Goal: Browse casually

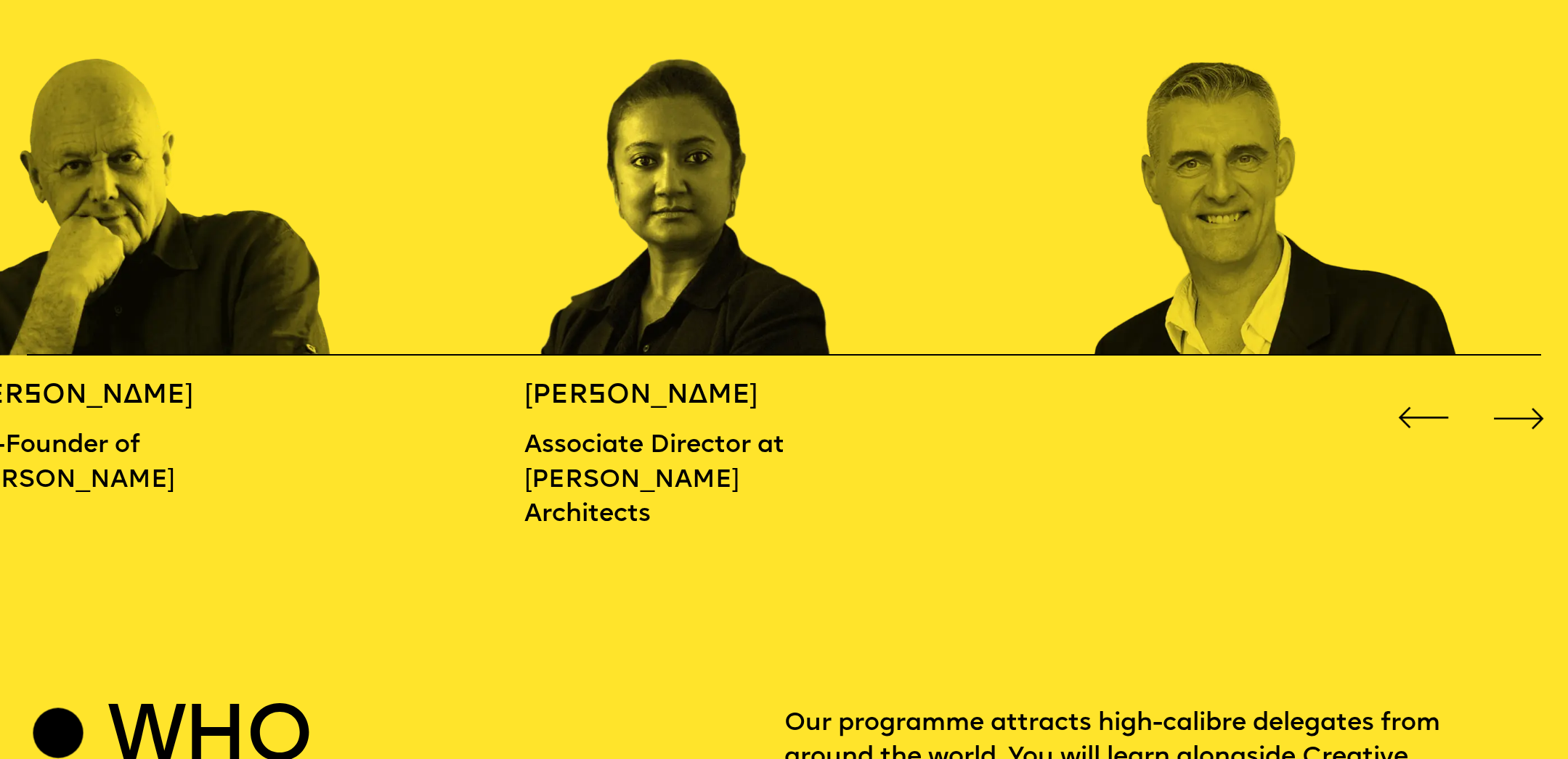
scroll to position [2524, 0]
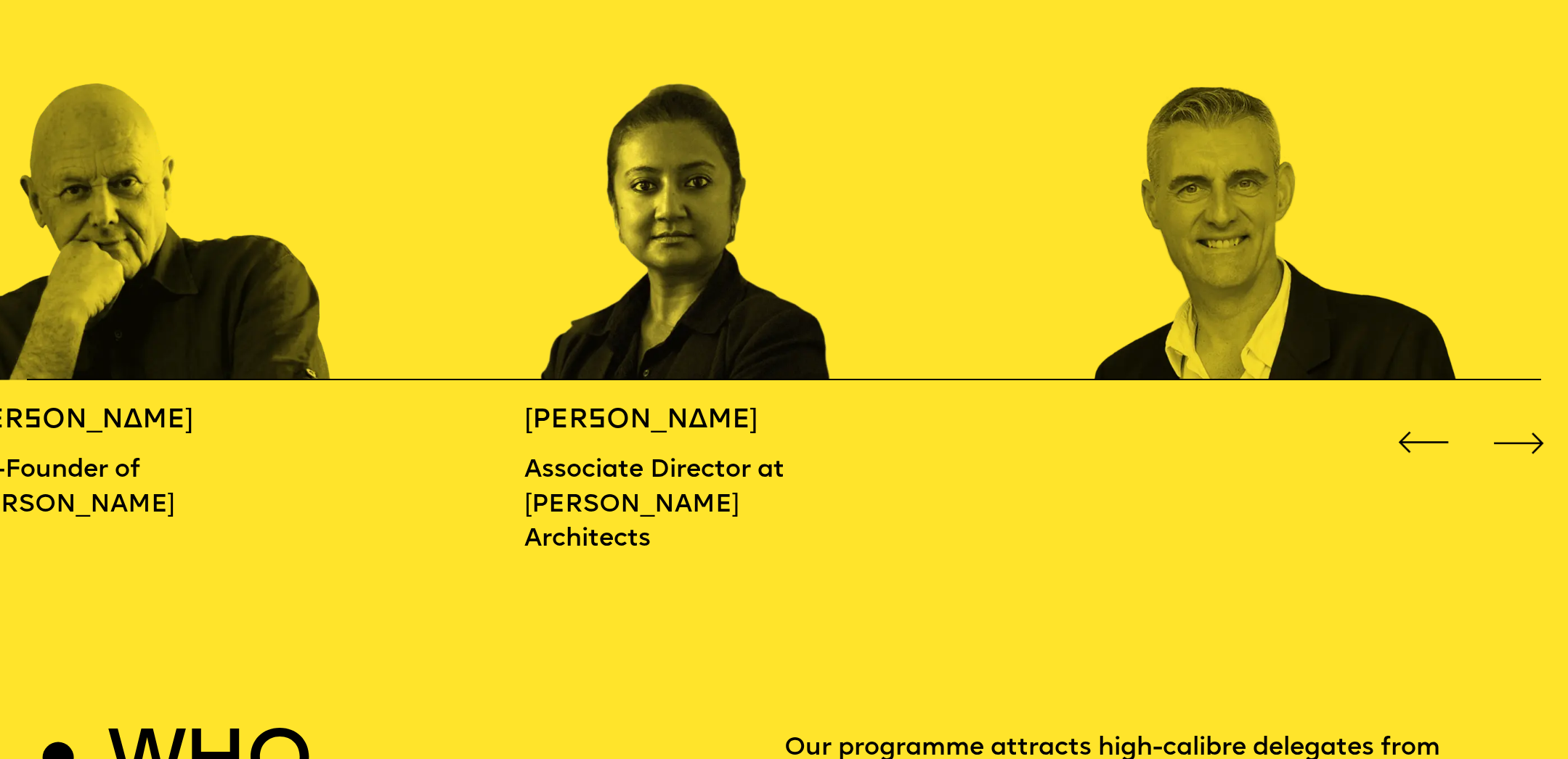
click at [1535, 431] on div "Next slide" at bounding box center [1518, 442] width 62 height 62
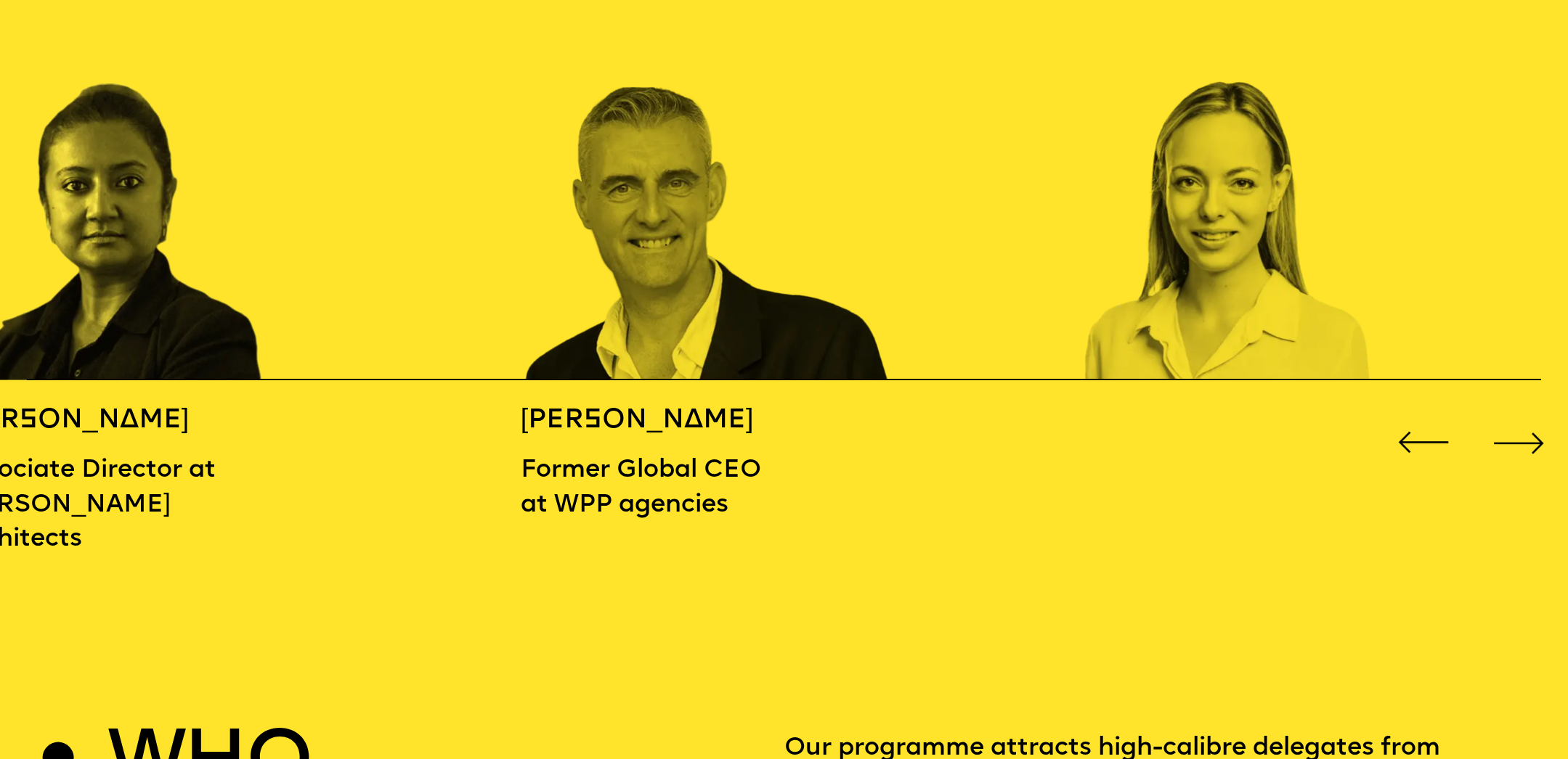
click at [1535, 431] on div "Next slide" at bounding box center [1518, 442] width 62 height 62
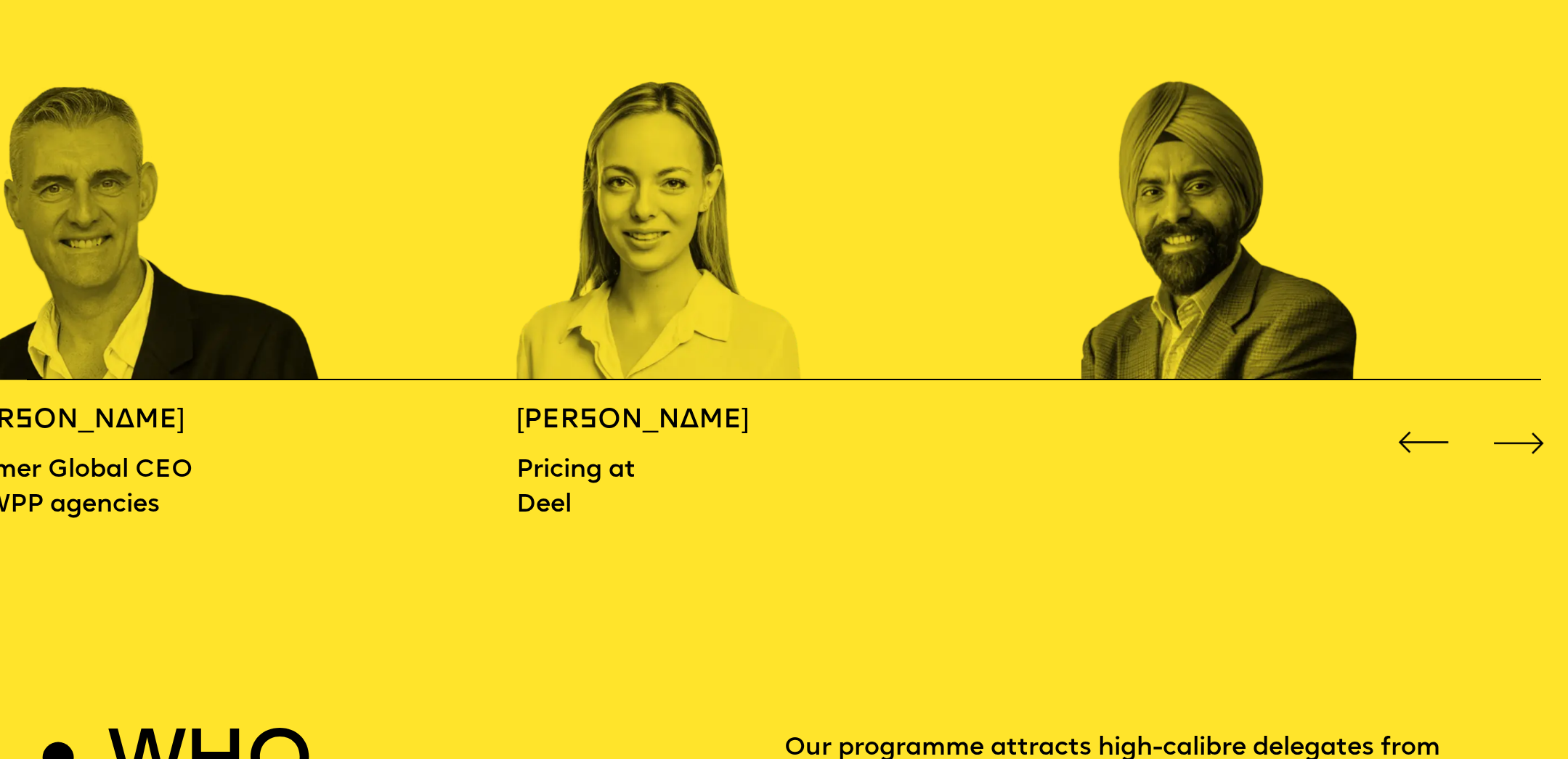
click at [1535, 431] on div "Next slide" at bounding box center [1518, 442] width 62 height 62
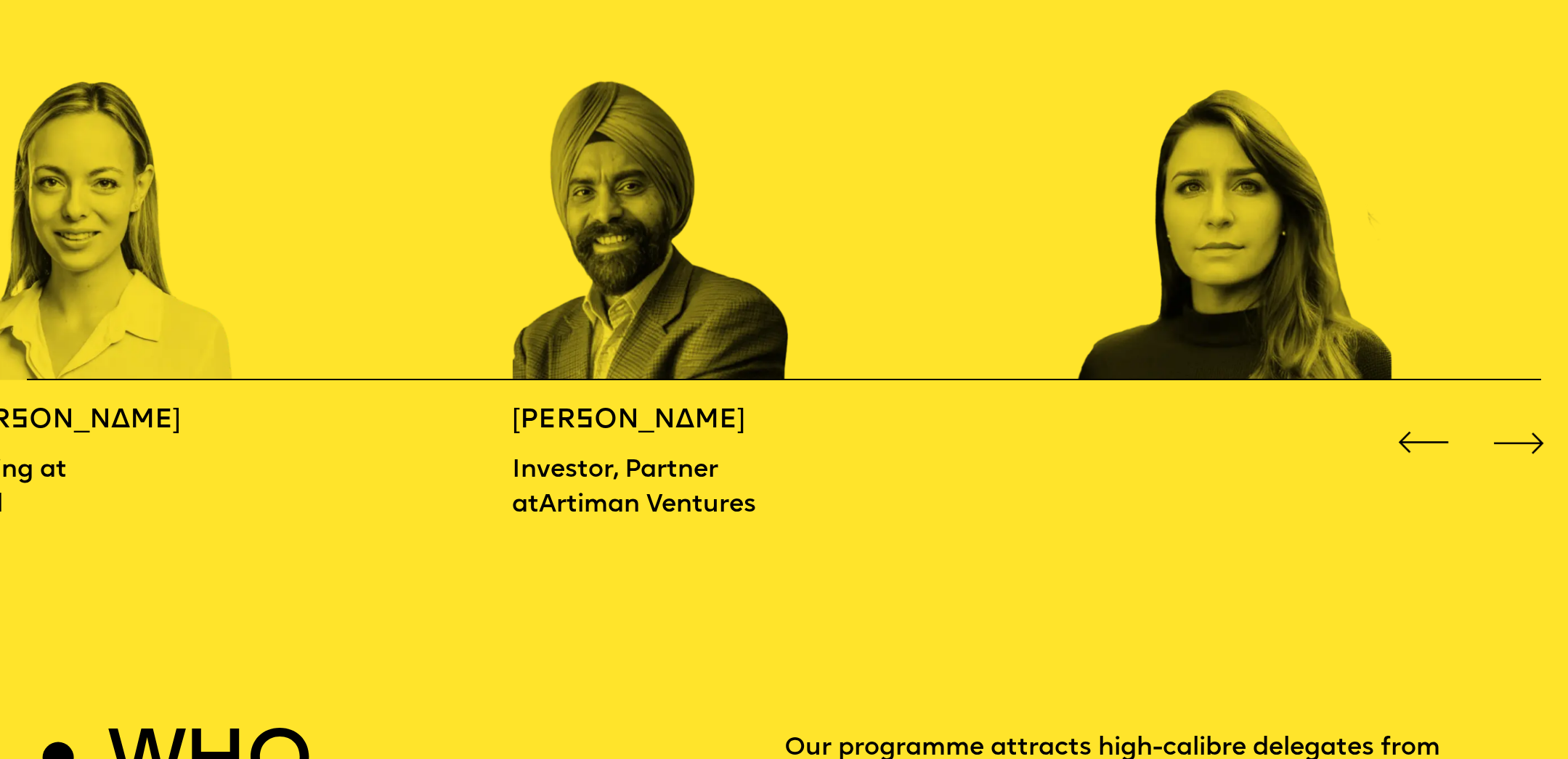
click at [1530, 434] on div "Next slide" at bounding box center [1518, 442] width 62 height 62
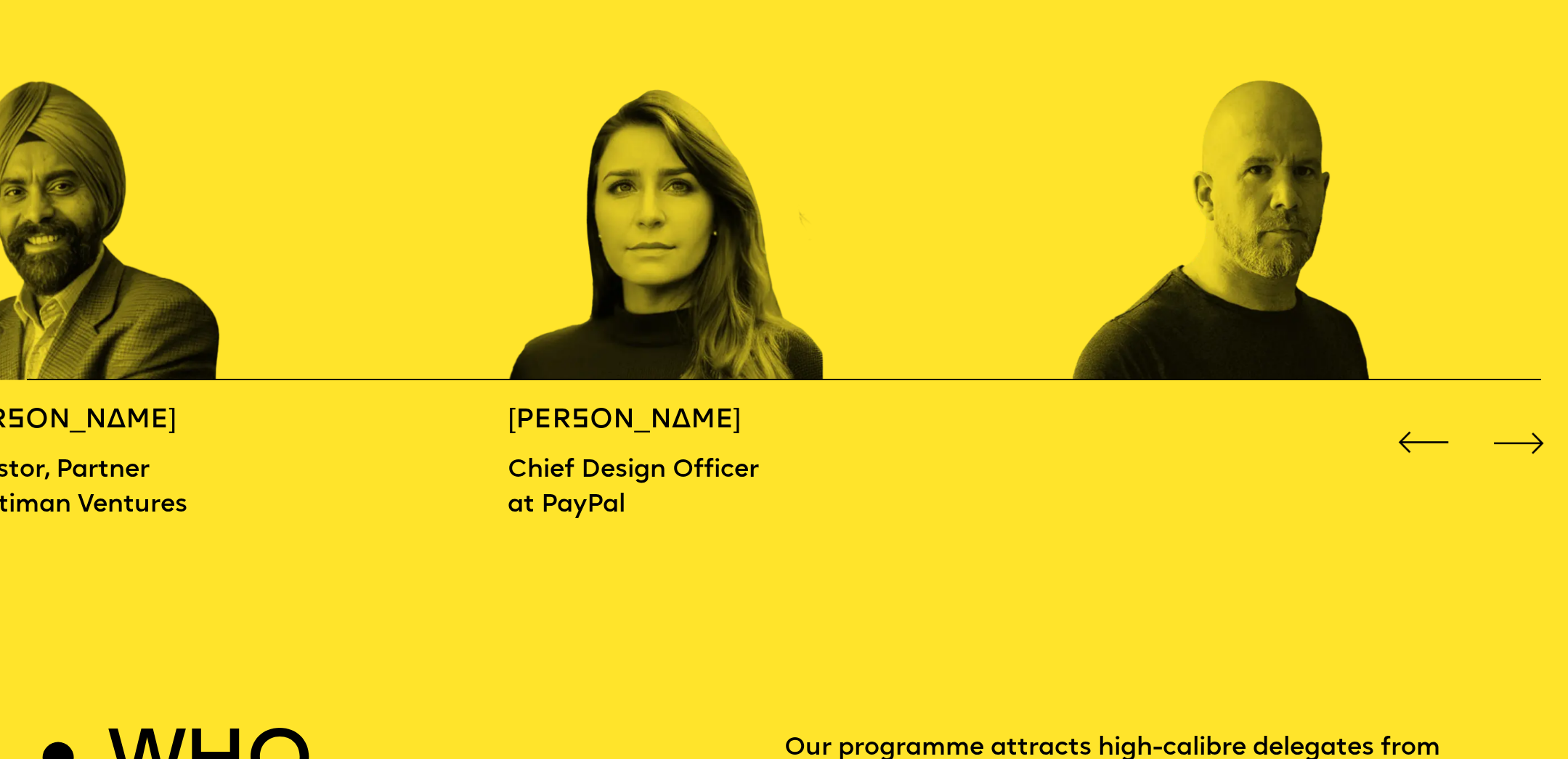
click at [1527, 436] on div "Next slide" at bounding box center [1518, 442] width 62 height 62
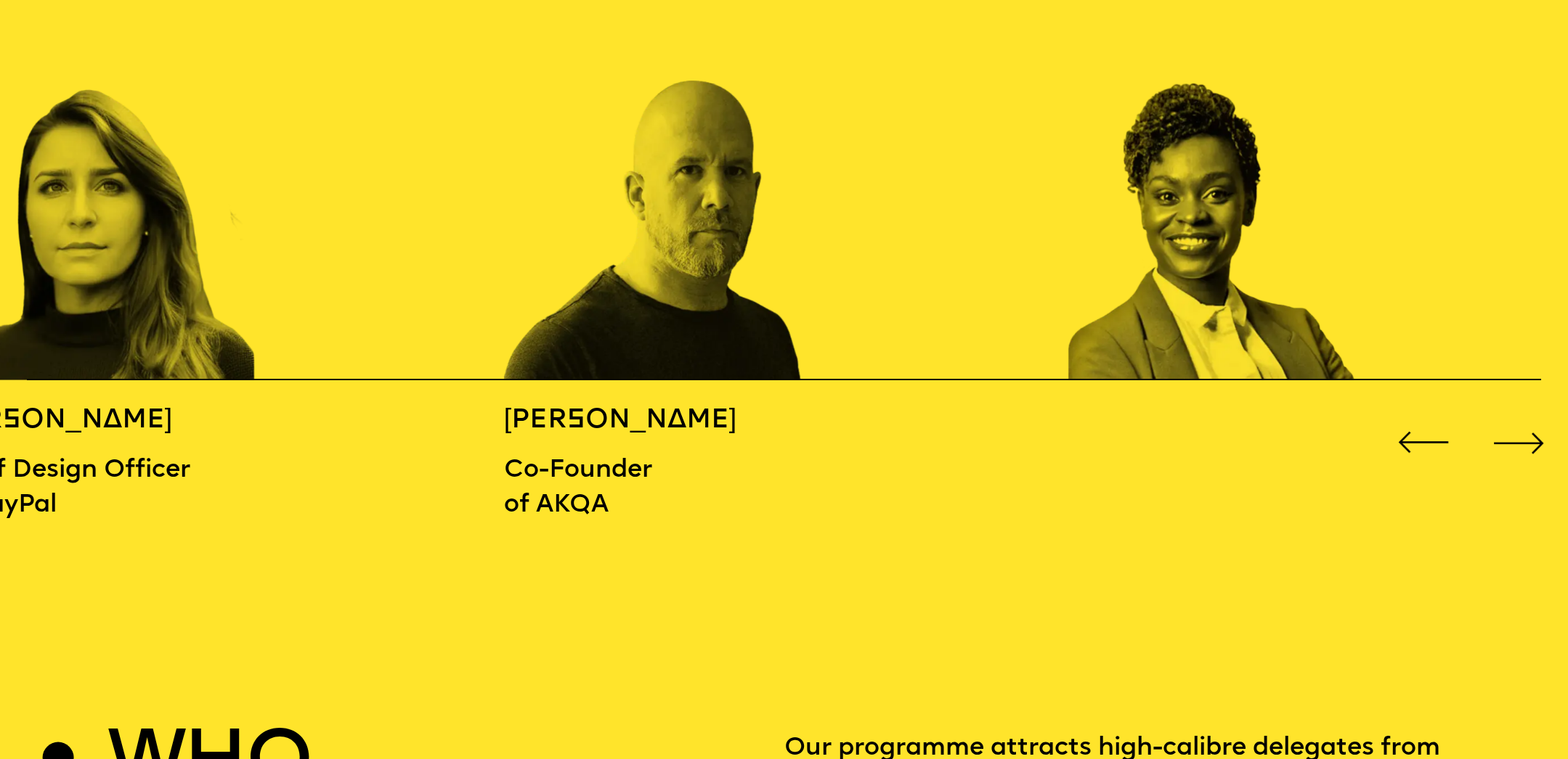
click at [1525, 437] on div "Next slide" at bounding box center [1518, 442] width 62 height 62
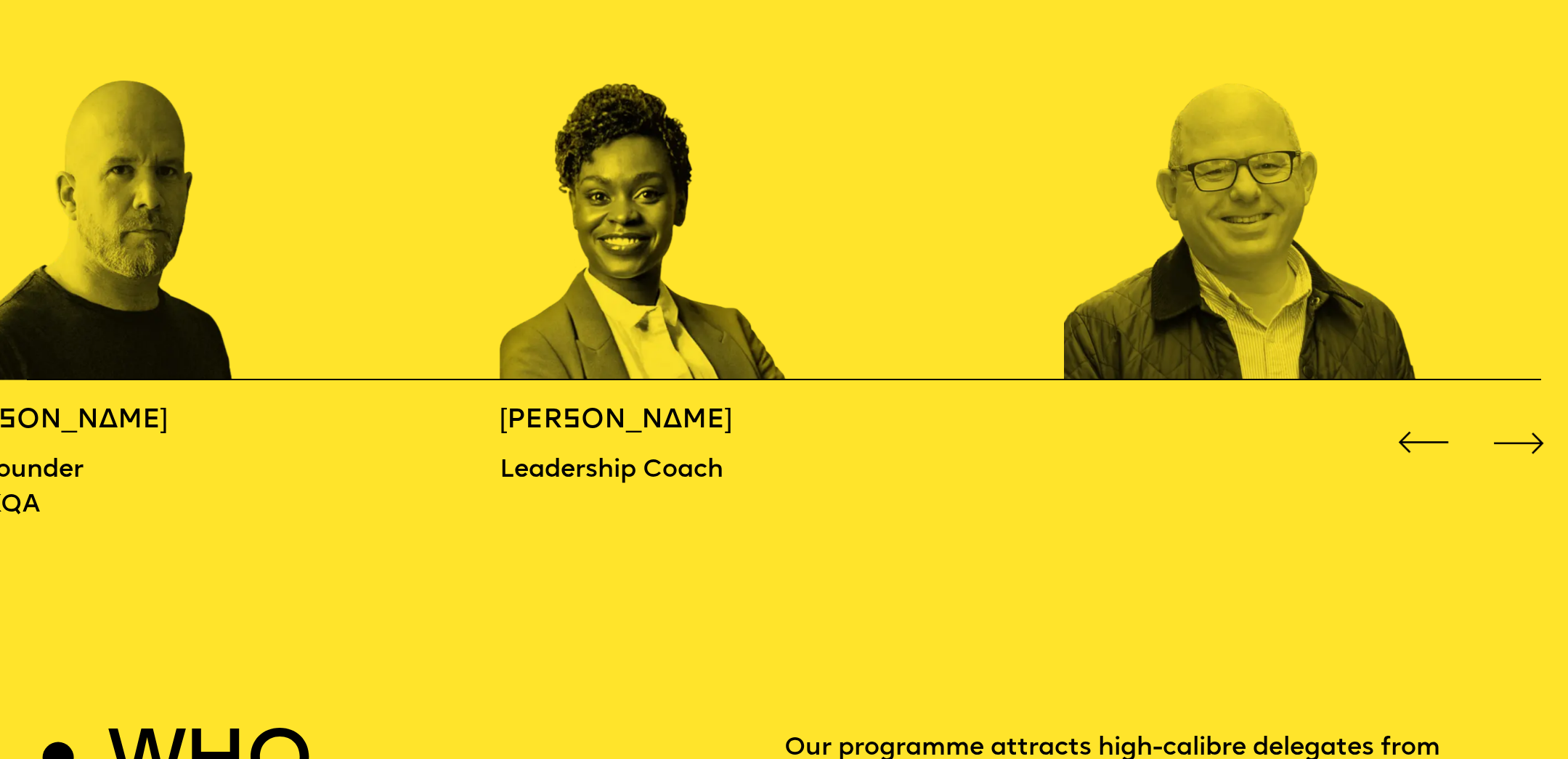
click at [1525, 437] on div "Next slide" at bounding box center [1518, 442] width 62 height 62
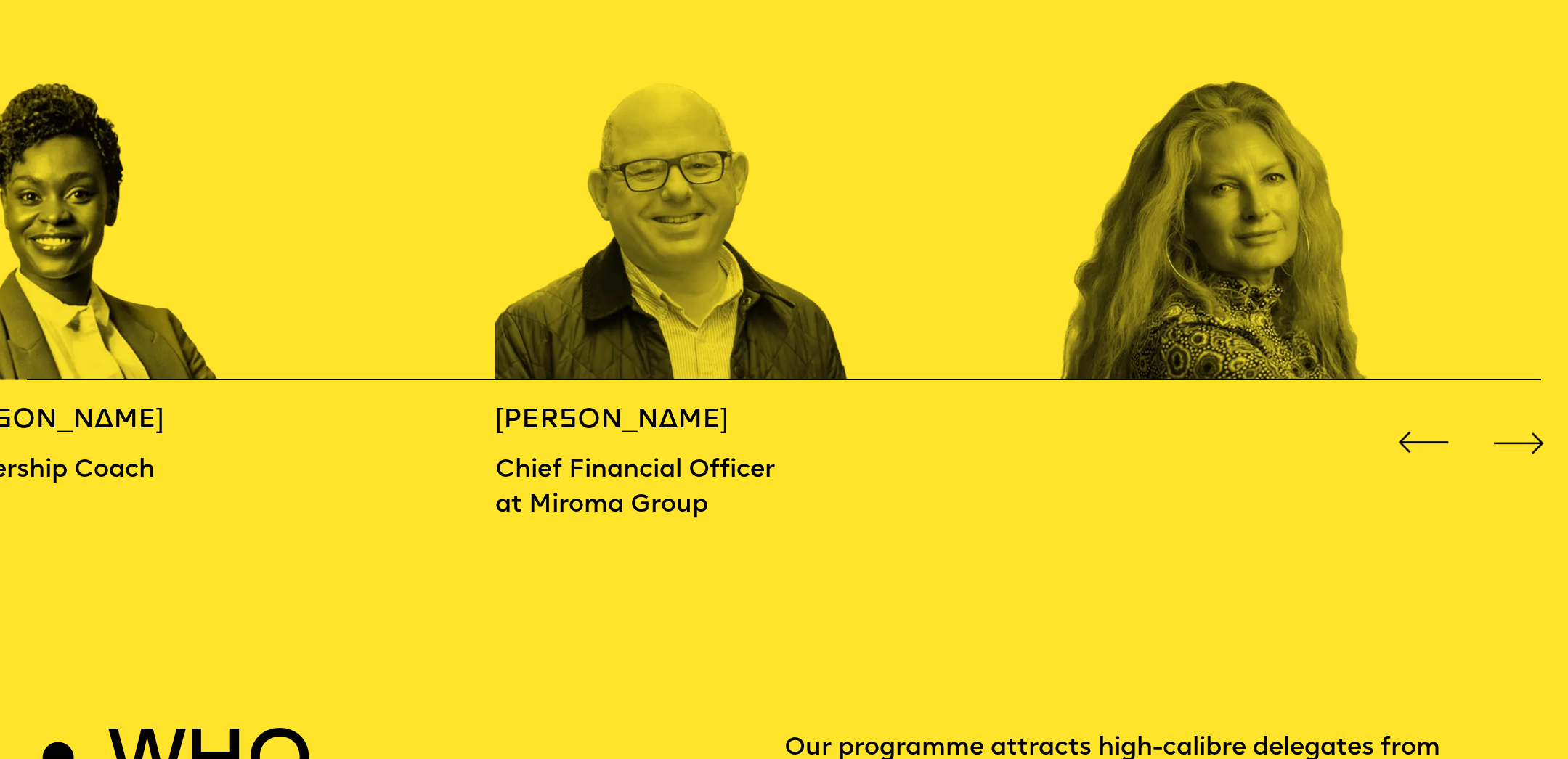
click at [1525, 437] on div "Next slide" at bounding box center [1518, 442] width 62 height 62
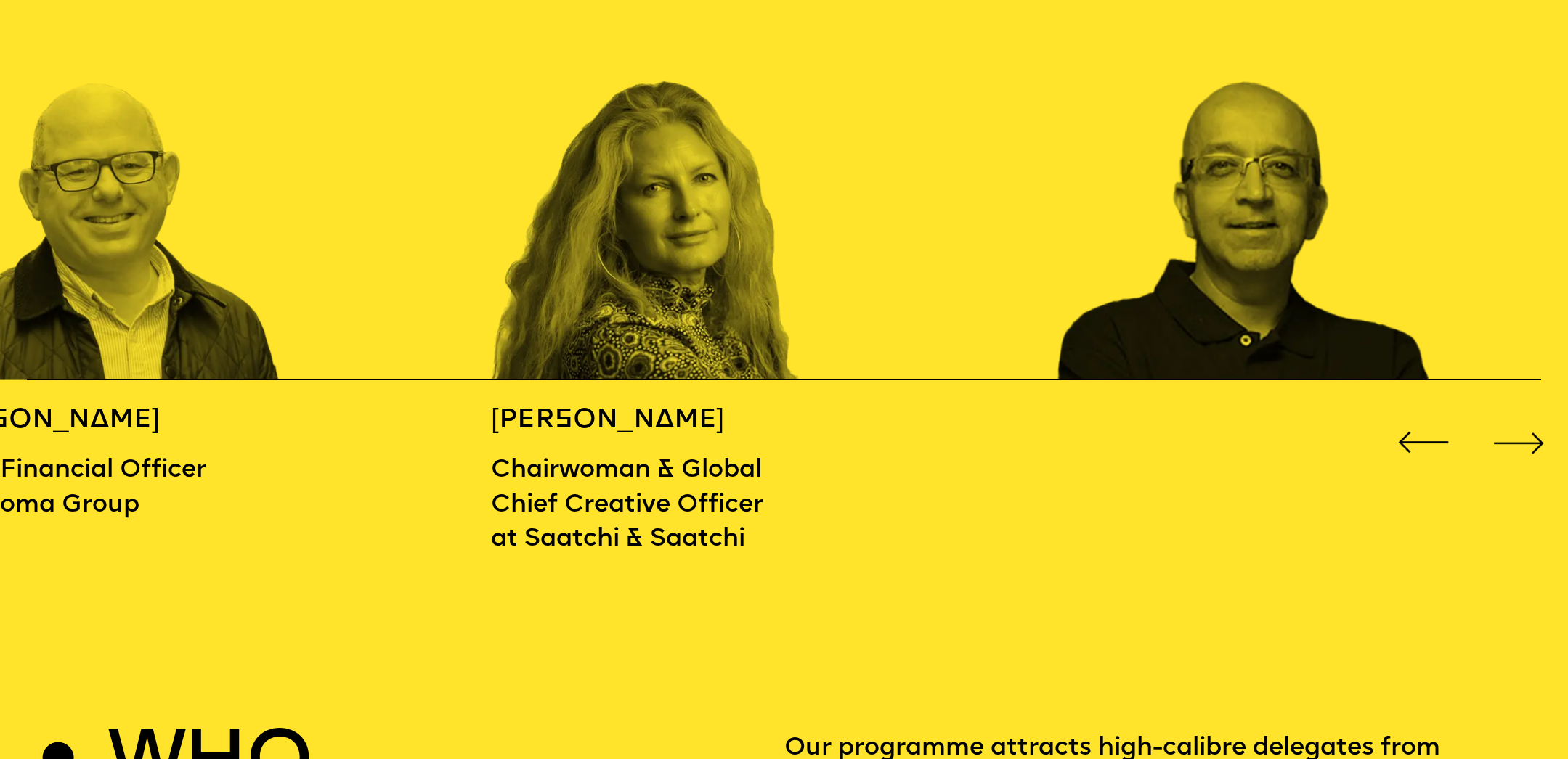
click at [1525, 437] on div "Next slide" at bounding box center [1518, 442] width 62 height 62
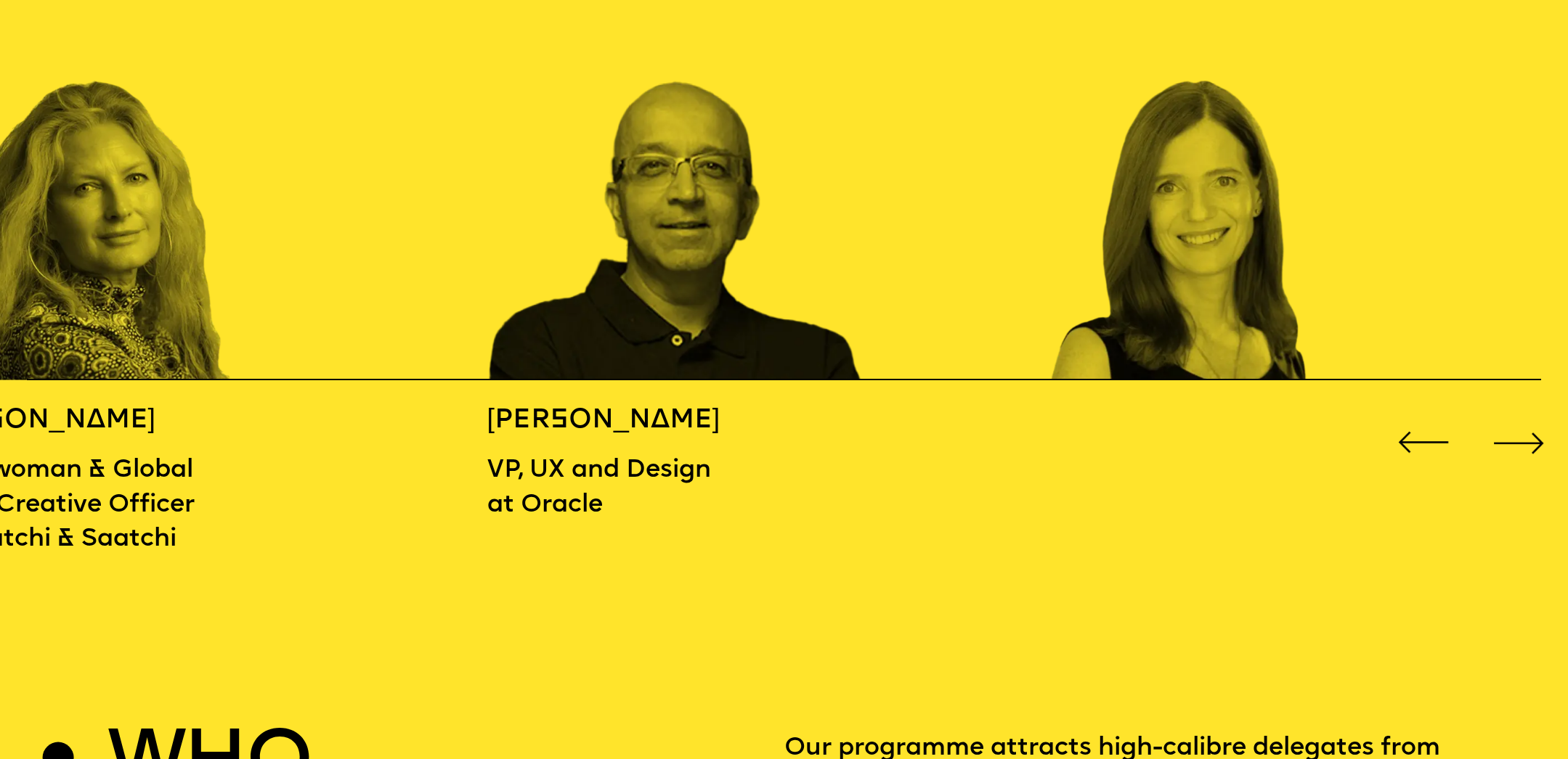
click at [1525, 437] on div "Next slide" at bounding box center [1518, 442] width 62 height 62
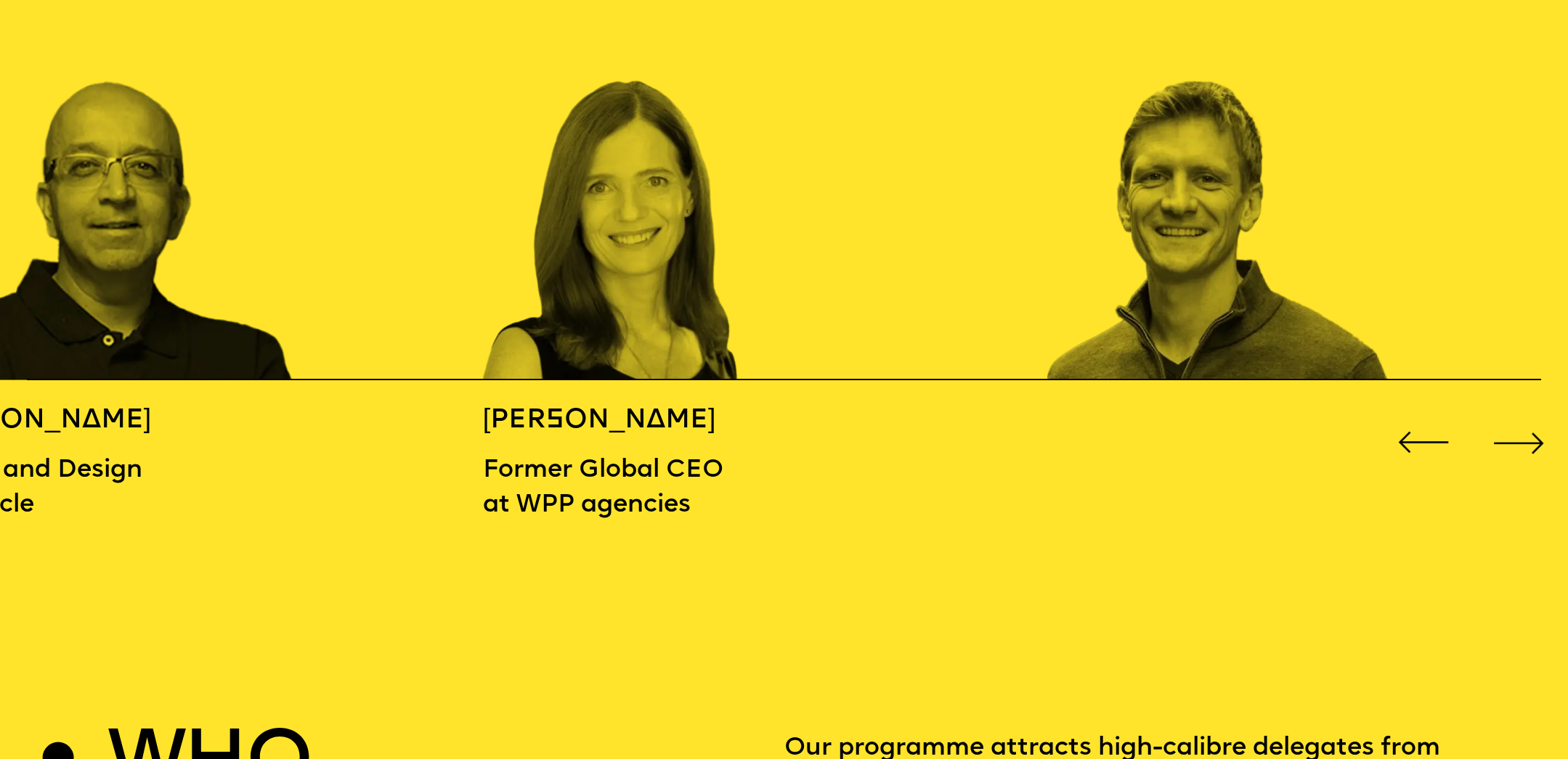
click at [1525, 437] on div "Next slide" at bounding box center [1518, 442] width 62 height 62
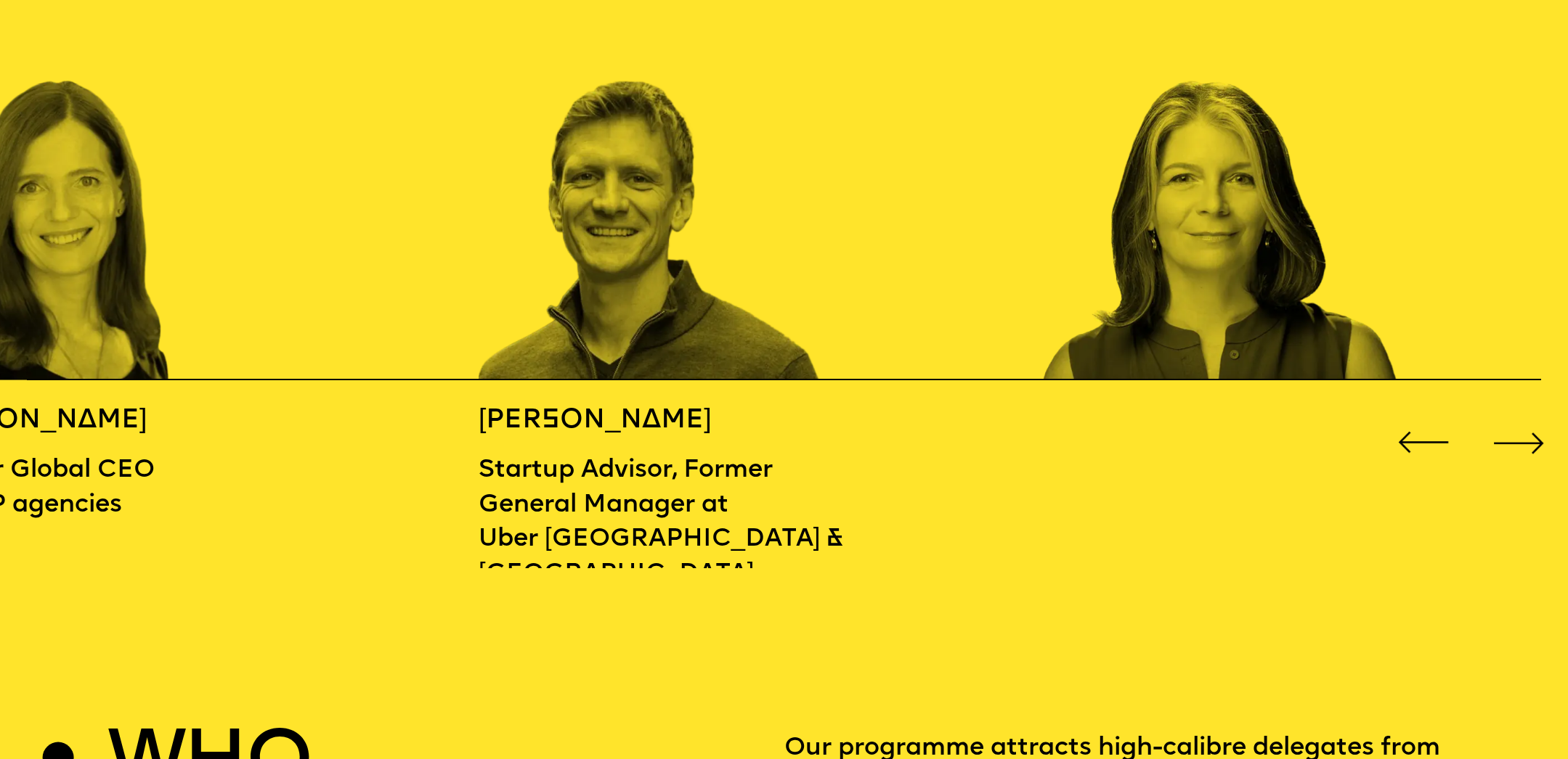
click at [1525, 437] on div "Next slide" at bounding box center [1518, 442] width 62 height 62
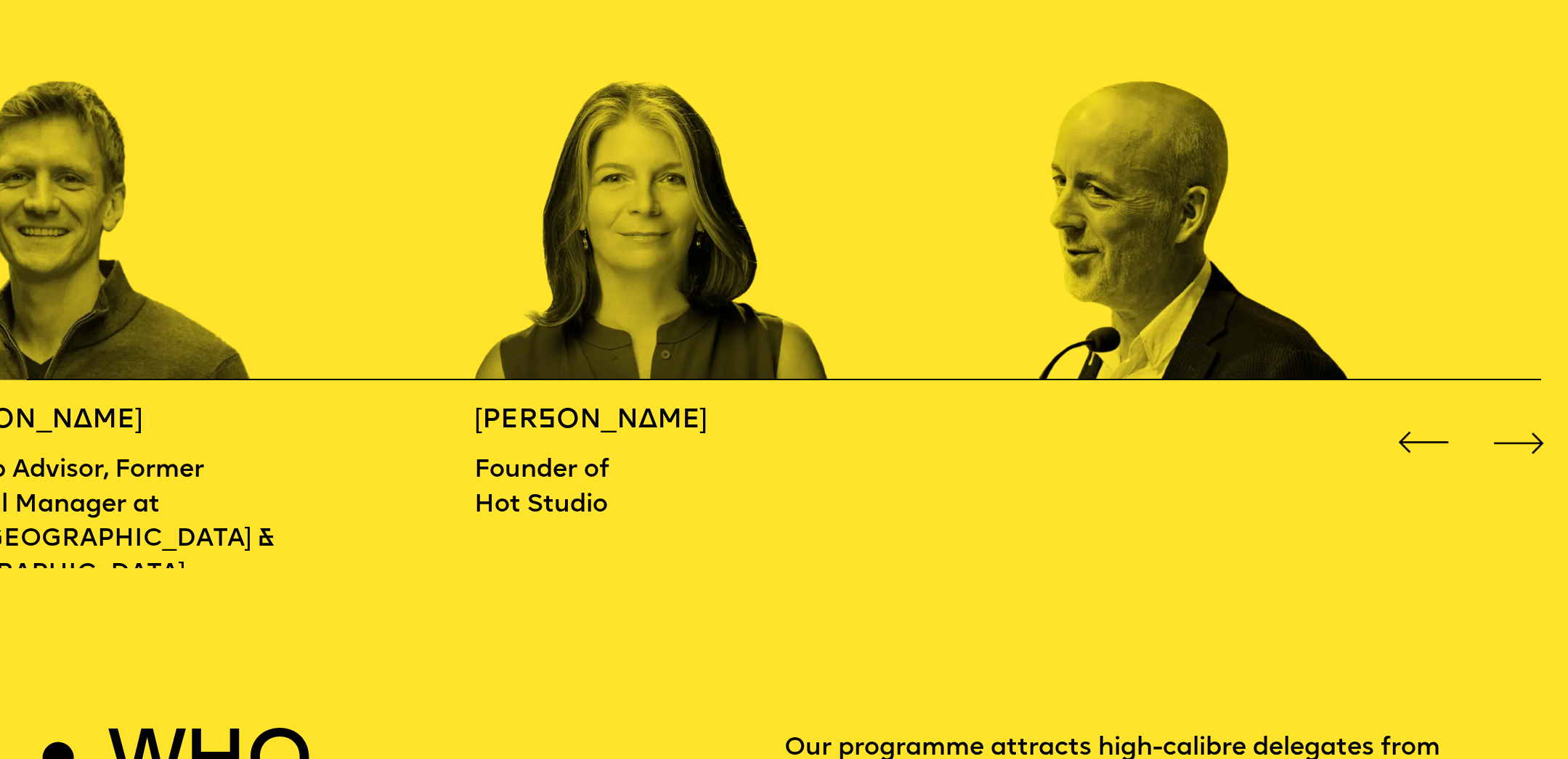
click at [1520, 439] on div "Next slide" at bounding box center [1518, 442] width 62 height 62
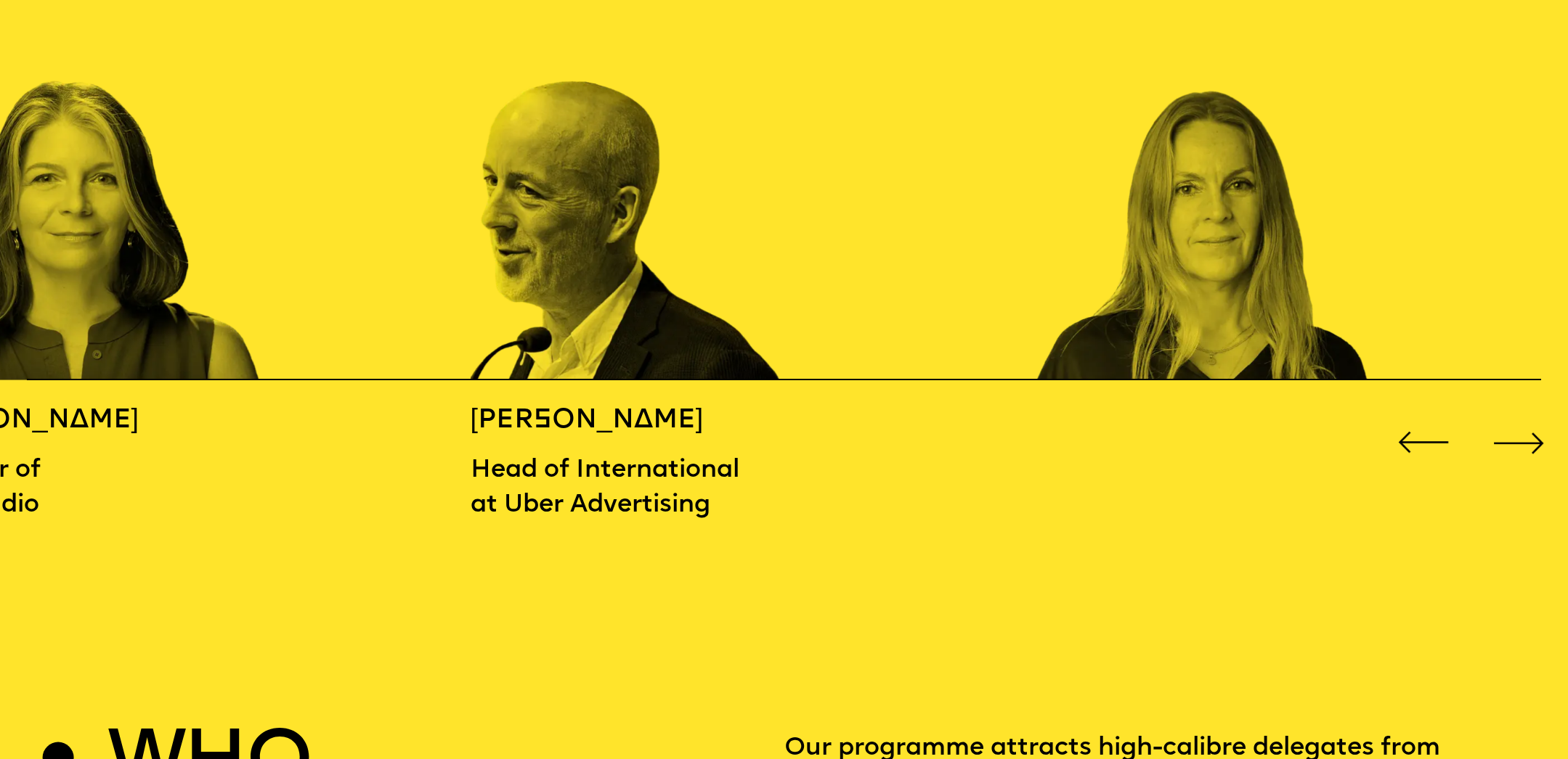
click at [1512, 441] on div "Next slide" at bounding box center [1518, 442] width 62 height 62
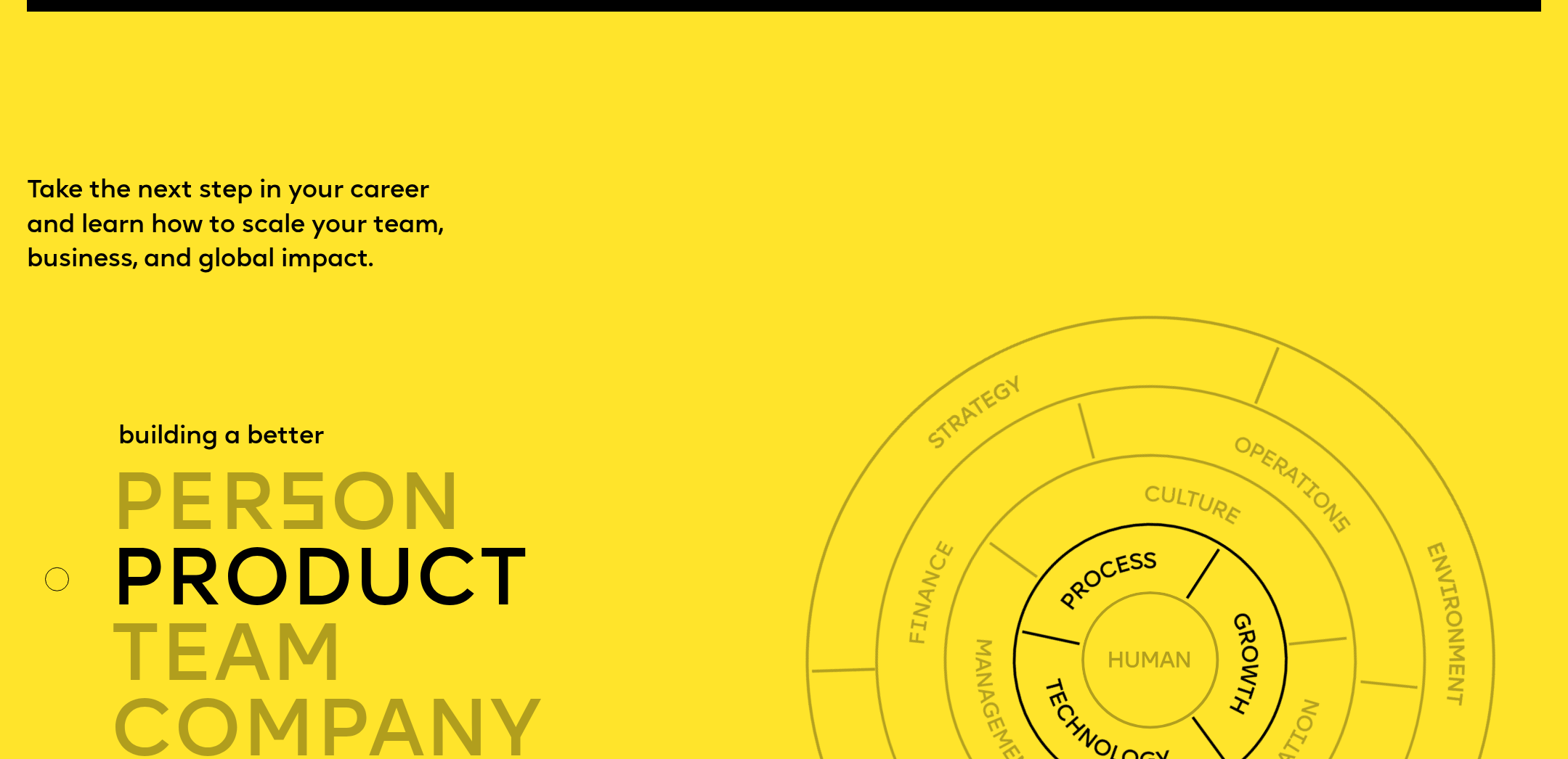
scroll to position [5430, 0]
